Goal: Task Accomplishment & Management: Use online tool/utility

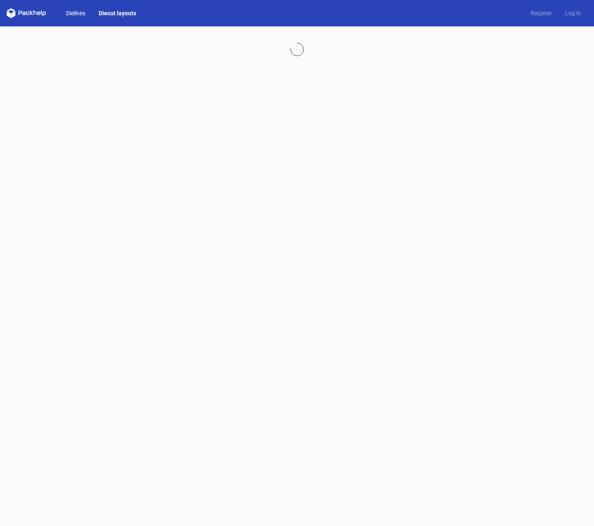
click at [80, 16] on link "Dielines" at bounding box center [75, 13] width 33 height 8
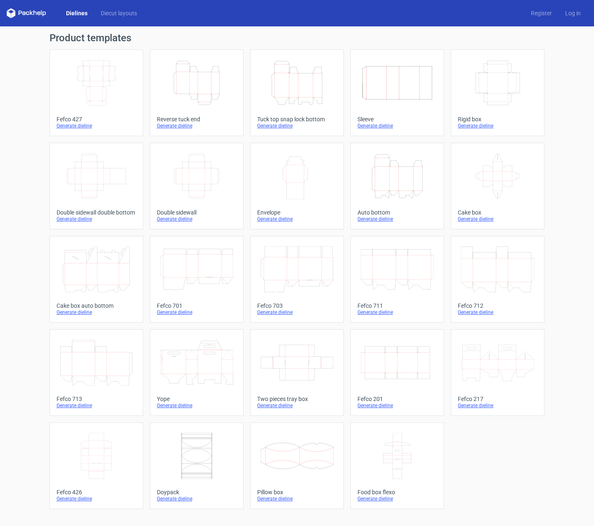
click at [410, 160] on icon "Height Depth Width" at bounding box center [397, 176] width 73 height 46
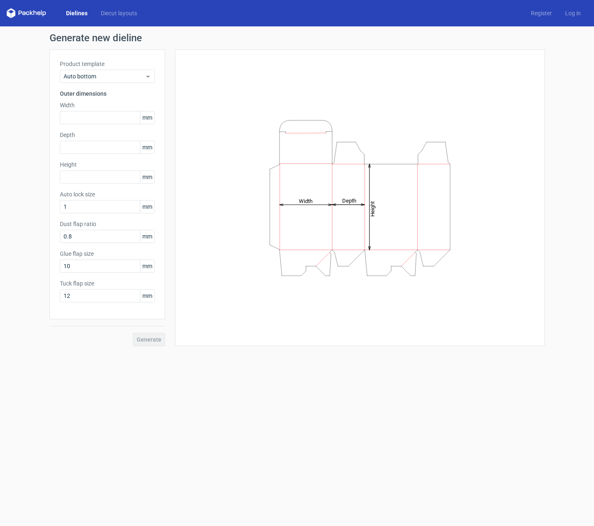
click at [410, 160] on icon "Height Depth Width" at bounding box center [359, 197] width 247 height 165
click at [88, 120] on input "text" at bounding box center [107, 117] width 95 height 13
type input "160"
drag, startPoint x: 84, startPoint y: 146, endPoint x: 28, endPoint y: 145, distance: 55.3
click at [28, 145] on div "Generate new dieline Product template Auto bottom Outer dimensions Width 160 mm…" at bounding box center [297, 189] width 594 height 326
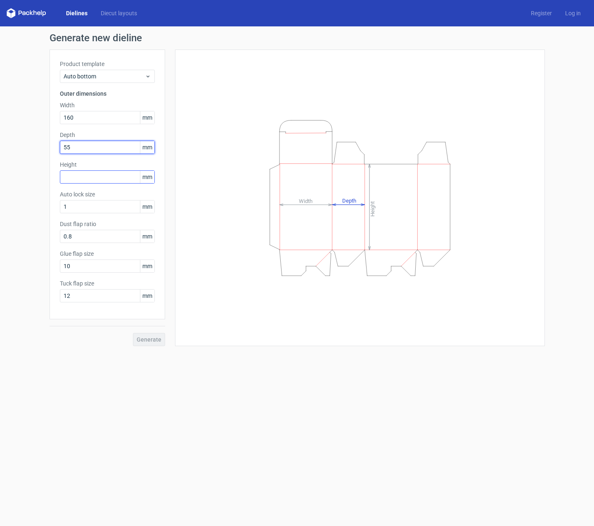
type input "55"
drag, startPoint x: 84, startPoint y: 174, endPoint x: 100, endPoint y: 163, distance: 20.0
click at [85, 174] on input "text" at bounding box center [107, 176] width 95 height 13
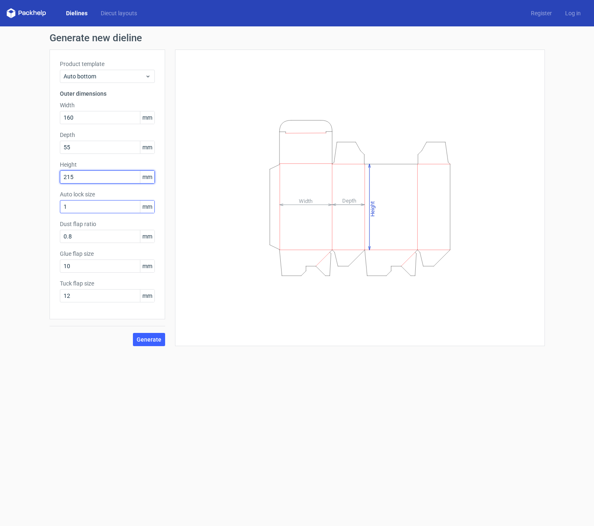
type input "215"
click at [82, 207] on input "1" at bounding box center [107, 206] width 95 height 13
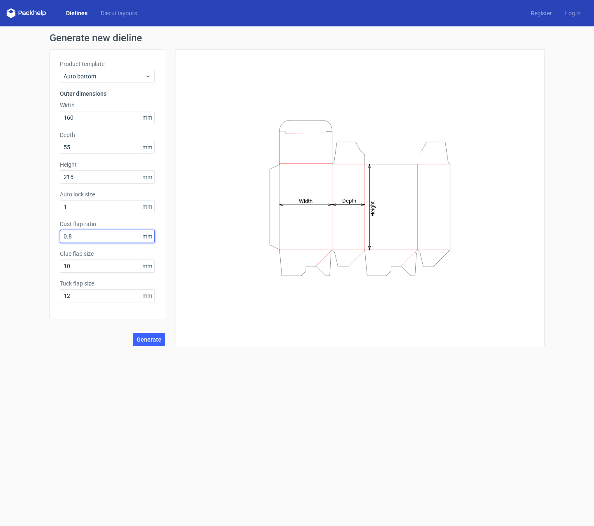
click at [82, 238] on input "0.8" at bounding box center [107, 236] width 95 height 13
drag, startPoint x: 76, startPoint y: 237, endPoint x: 54, endPoint y: 238, distance: 22.3
click at [54, 238] on div "Product template Auto bottom Outer dimensions Width 160 mm Depth 55 mm Height 2…" at bounding box center [106, 184] width 115 height 270
drag, startPoint x: 76, startPoint y: 266, endPoint x: 47, endPoint y: 267, distance: 28.5
click at [46, 267] on div "Generate new dieline Product template Auto bottom Outer dimensions Width 160 mm…" at bounding box center [297, 189] width 594 height 326
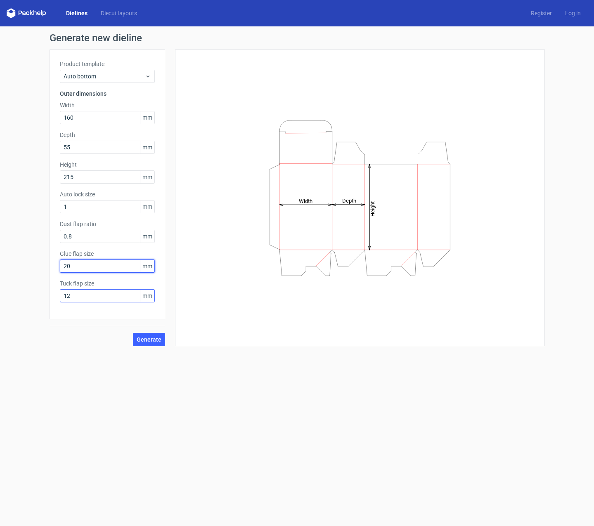
type input "20"
drag, startPoint x: 77, startPoint y: 294, endPoint x: 29, endPoint y: 294, distance: 47.9
click at [29, 294] on div "Generate new dieline Product template Auto bottom Outer dimensions Width 160 mm…" at bounding box center [297, 189] width 594 height 326
type input "15"
click at [146, 337] on span "Generate" at bounding box center [149, 340] width 25 height 6
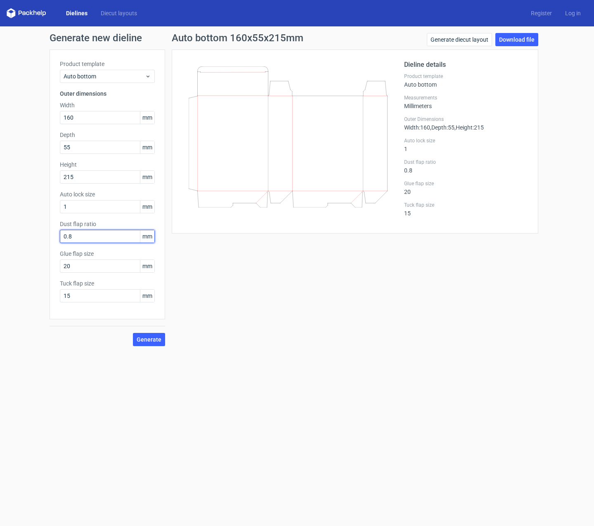
drag, startPoint x: 78, startPoint y: 234, endPoint x: 55, endPoint y: 234, distance: 23.5
click at [55, 235] on div "Product template Auto bottom Outer dimensions Width 160 mm Depth 55 mm Height 2…" at bounding box center [106, 184] width 115 height 270
click at [133, 333] on button "Generate" at bounding box center [149, 339] width 32 height 13
click at [151, 340] on span "Generate" at bounding box center [149, 340] width 25 height 6
drag, startPoint x: 58, startPoint y: 236, endPoint x: 17, endPoint y: 235, distance: 40.4
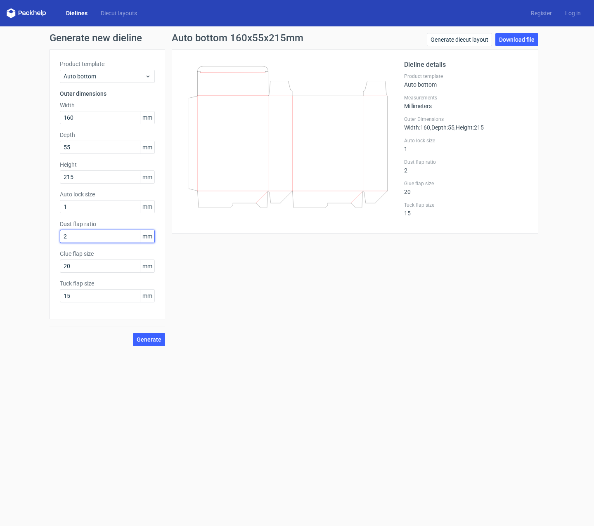
click at [17, 235] on div "Generate new dieline Product template Auto bottom Outer dimensions Width 160 mm…" at bounding box center [297, 189] width 594 height 326
type input "20"
click at [151, 340] on span "Generate" at bounding box center [149, 340] width 25 height 6
drag, startPoint x: 72, startPoint y: 237, endPoint x: 45, endPoint y: 236, distance: 26.8
click at [46, 236] on div "Generate new dieline Product template Auto bottom Outer dimensions Width 160 mm…" at bounding box center [297, 189] width 594 height 326
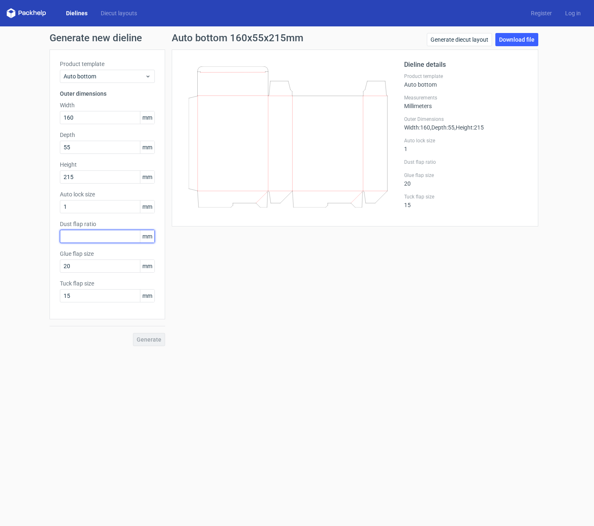
type input "8"
drag, startPoint x: 70, startPoint y: 239, endPoint x: 46, endPoint y: 236, distance: 23.7
click at [46, 236] on div "Generate new dieline Product template Auto bottom Outer dimensions Width 160 mm…" at bounding box center [297, 189] width 594 height 326
type input "8"
drag, startPoint x: 142, startPoint y: 336, endPoint x: 138, endPoint y: 334, distance: 5.0
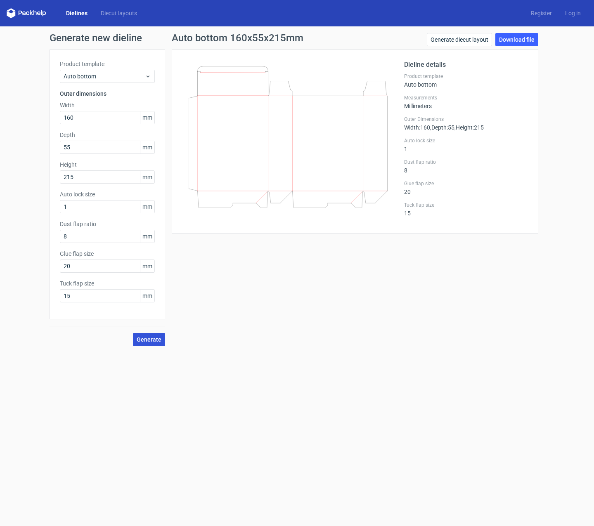
click at [139, 335] on button "Generate" at bounding box center [149, 339] width 32 height 13
drag, startPoint x: 70, startPoint y: 12, endPoint x: 81, endPoint y: 16, distance: 11.6
click at [71, 12] on link "Dielines" at bounding box center [76, 13] width 35 height 8
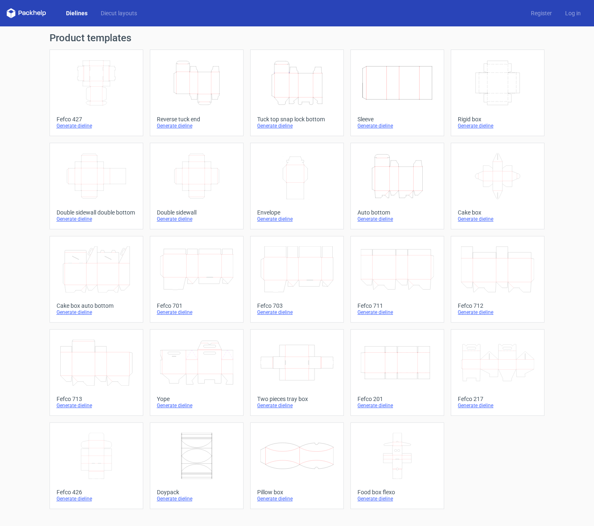
click at [305, 90] on icon "Height Depth Width" at bounding box center [296, 83] width 73 height 46
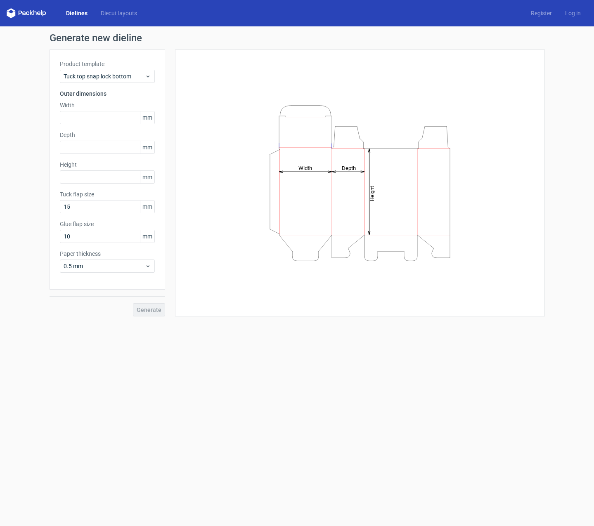
click at [78, 14] on link "Dielines" at bounding box center [76, 13] width 35 height 8
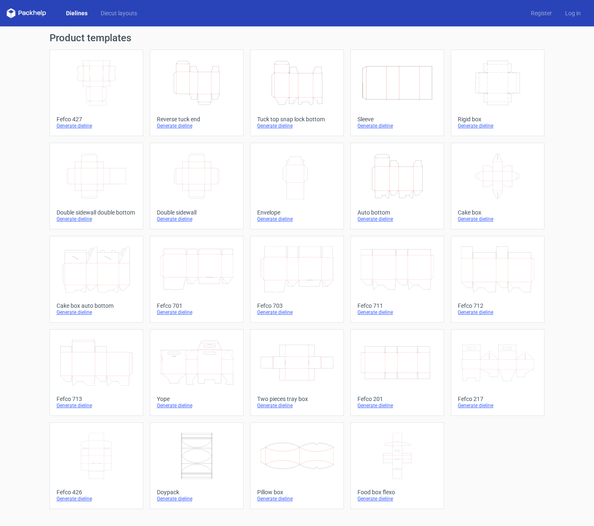
click at [401, 182] on icon "Height Depth Width" at bounding box center [397, 176] width 73 height 46
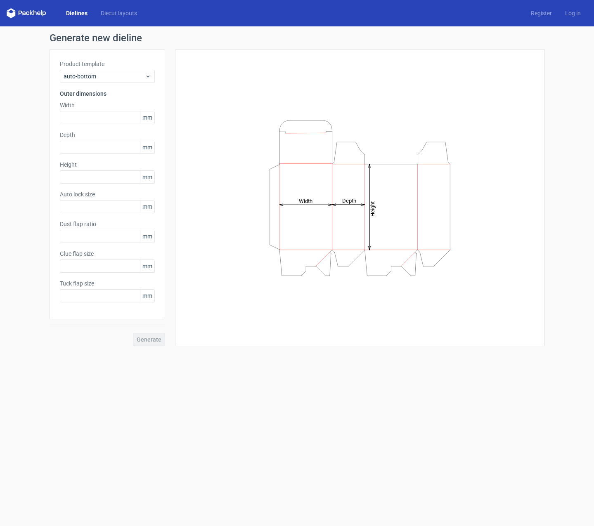
type input "1"
type input "0.8"
type input "10"
type input "12"
click at [88, 116] on input "text" at bounding box center [107, 117] width 95 height 13
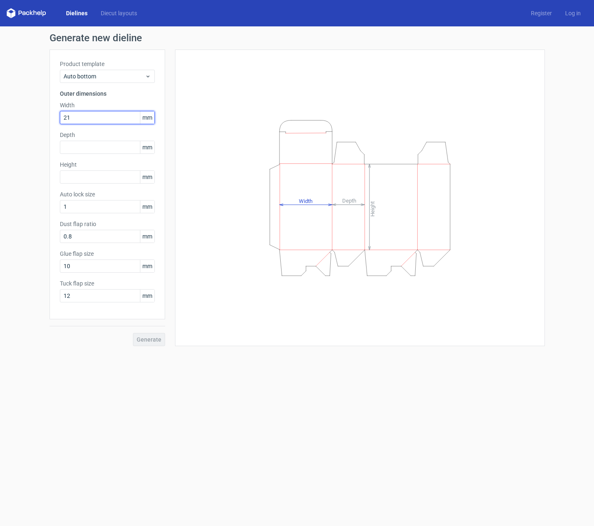
type input "2"
type input "160"
type input "55"
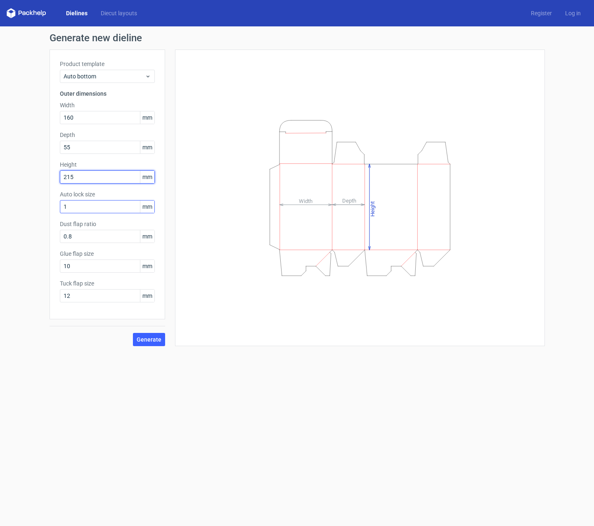
type input "215"
click at [78, 207] on input "1" at bounding box center [107, 206] width 95 height 13
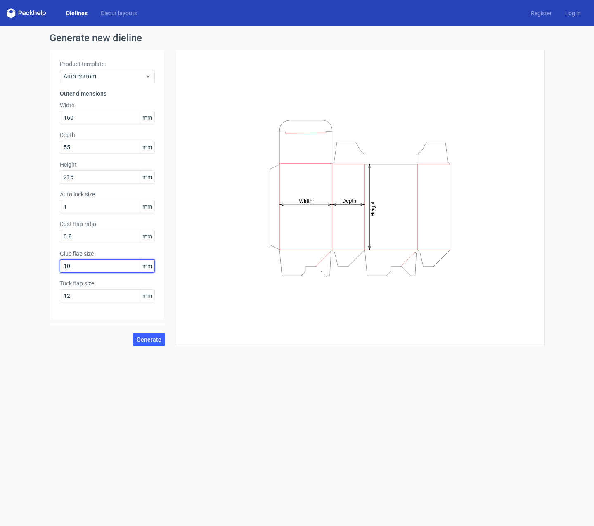
drag, startPoint x: 66, startPoint y: 265, endPoint x: 26, endPoint y: 264, distance: 40.0
click at [26, 264] on div "Generate new dieline Product template Auto bottom Outer dimensions Width 160 mm…" at bounding box center [297, 189] width 594 height 326
type input "20"
drag, startPoint x: 62, startPoint y: 297, endPoint x: 31, endPoint y: 290, distance: 32.5
click at [31, 293] on div "Generate new dieline Product template Auto bottom Outer dimensions Width 160 mm…" at bounding box center [297, 189] width 594 height 326
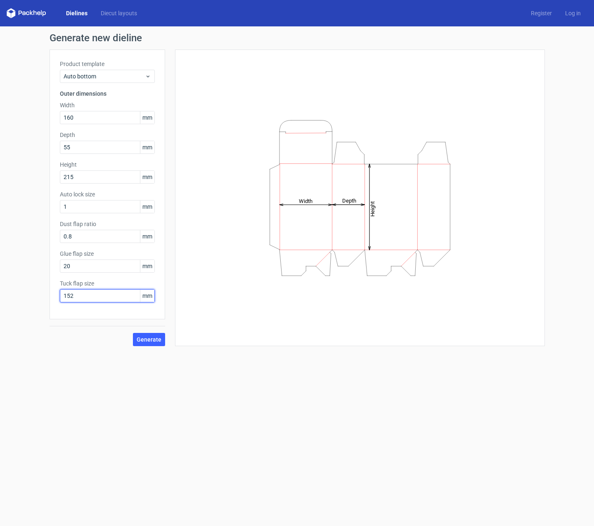
drag, startPoint x: 79, startPoint y: 298, endPoint x: 41, endPoint y: 294, distance: 38.2
click at [42, 295] on div "Generate new dieline Product template Auto bottom Outer dimensions Width 160 mm…" at bounding box center [297, 189] width 594 height 326
type input "15"
drag, startPoint x: 152, startPoint y: 340, endPoint x: 141, endPoint y: 340, distance: 11.5
click at [152, 340] on span "Generate" at bounding box center [149, 340] width 25 height 6
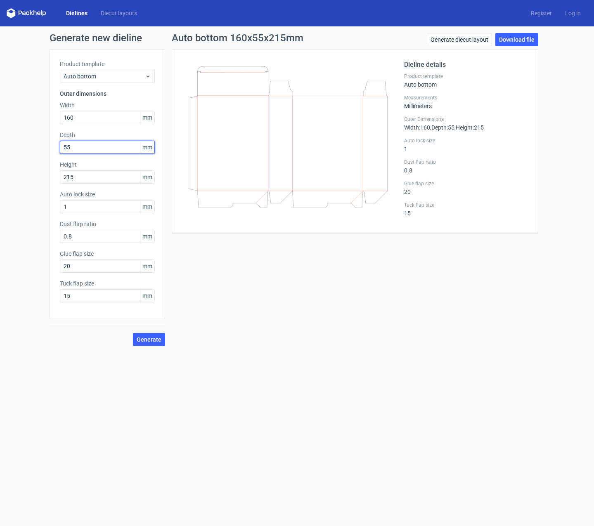
click at [73, 147] on input "55" at bounding box center [107, 147] width 95 height 13
type input "50"
click at [157, 342] on span "Generate" at bounding box center [149, 340] width 25 height 6
click at [148, 344] on button "Generate" at bounding box center [149, 339] width 32 height 13
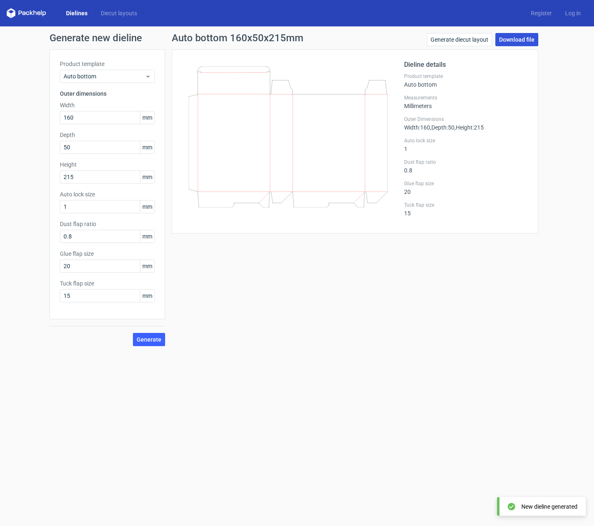
click at [521, 40] on link "Download file" at bounding box center [516, 39] width 43 height 13
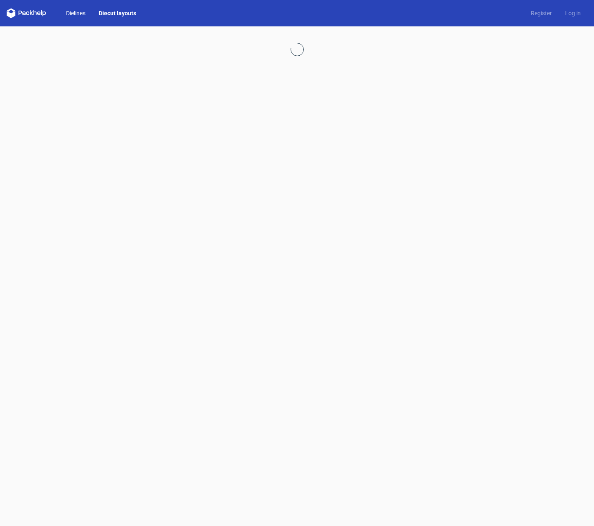
click at [73, 12] on link "Dielines" at bounding box center [75, 13] width 33 height 8
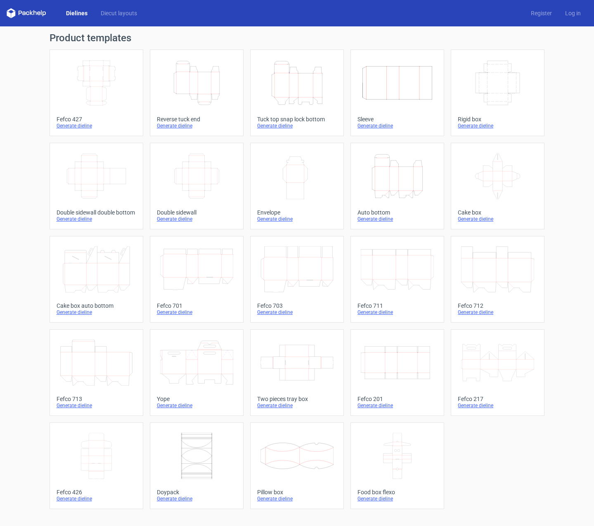
click at [397, 172] on icon "Height Depth Width" at bounding box center [397, 176] width 73 height 46
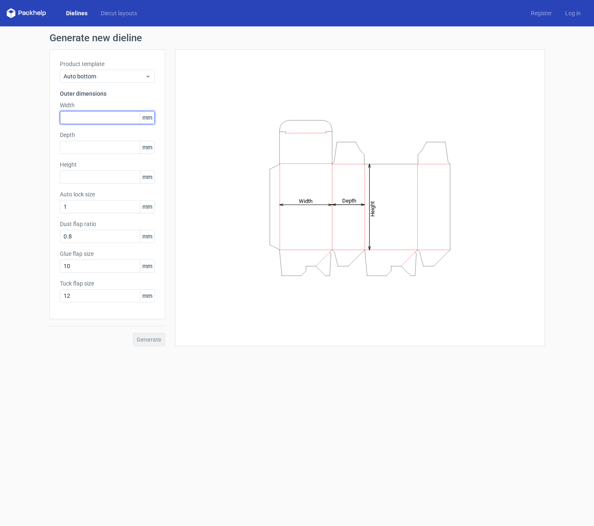
click at [83, 116] on input "text" at bounding box center [107, 117] width 95 height 13
type input "160"
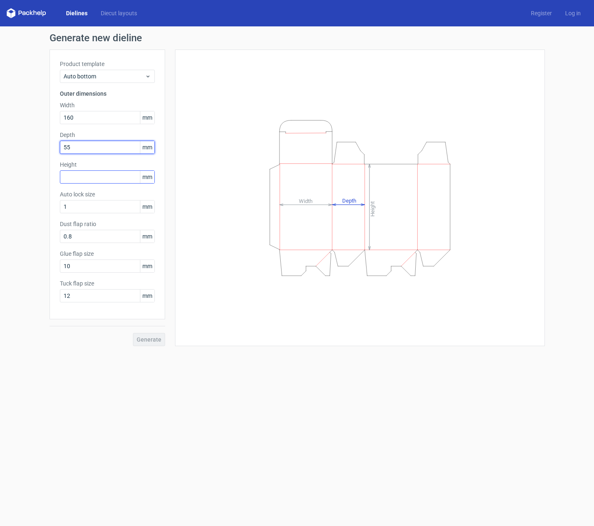
type input "55"
click at [90, 179] on input "text" at bounding box center [107, 176] width 95 height 13
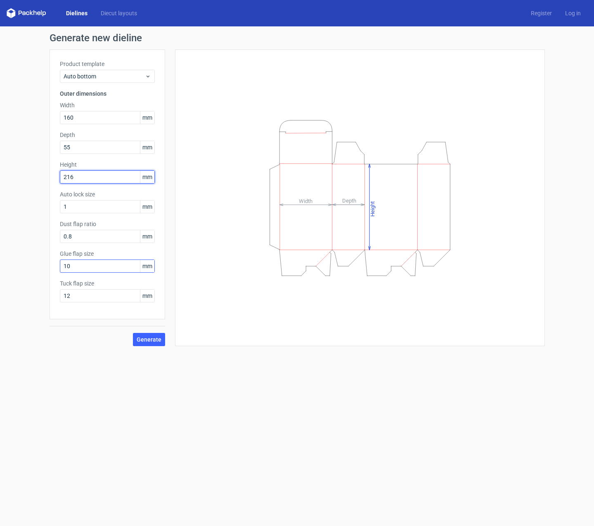
type input "216"
drag, startPoint x: 77, startPoint y: 267, endPoint x: 51, endPoint y: 266, distance: 26.0
click at [52, 266] on div "Product template Auto bottom Outer dimensions Width 160 mm Depth 55 mm Height 2…" at bounding box center [106, 184] width 115 height 270
type input "20"
drag, startPoint x: 68, startPoint y: 297, endPoint x: 47, endPoint y: 295, distance: 21.1
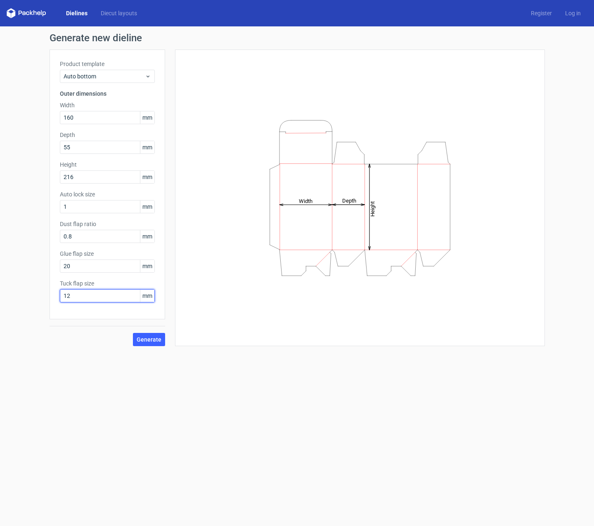
click at [49, 297] on div "Generate new dieline Product template Auto bottom Outer dimensions Width 160 mm…" at bounding box center [297, 189] width 594 height 326
type input "15"
click at [143, 337] on span "Generate" at bounding box center [149, 340] width 25 height 6
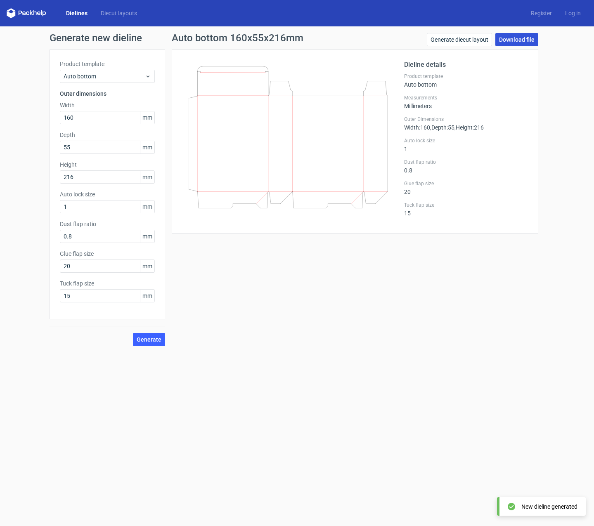
click at [511, 40] on link "Download file" at bounding box center [516, 39] width 43 height 13
